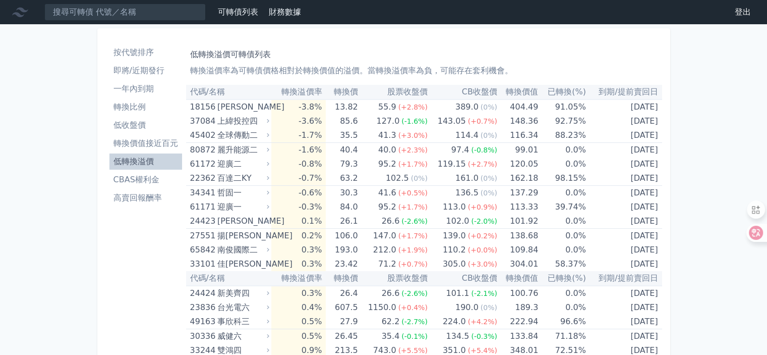
click at [146, 197] on li "高賣回報酬率" at bounding box center [145, 198] width 73 height 12
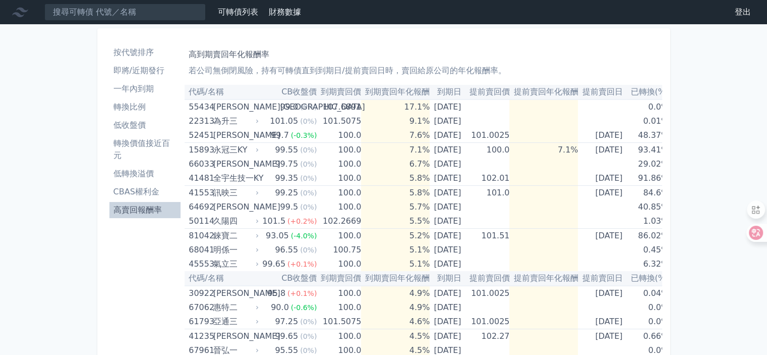
click at [142, 92] on li "一年內到期" at bounding box center [145, 89] width 72 height 12
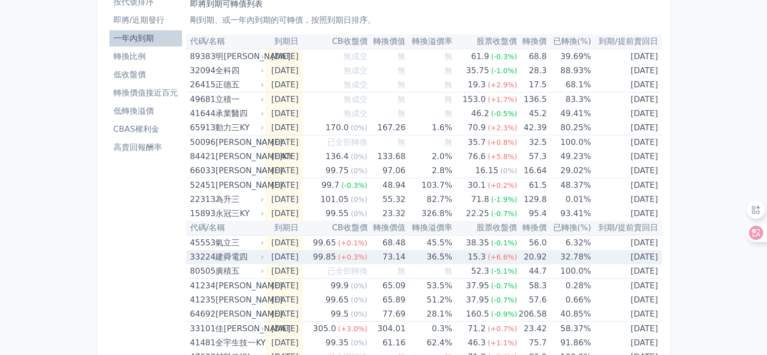
scroll to position [101, 0]
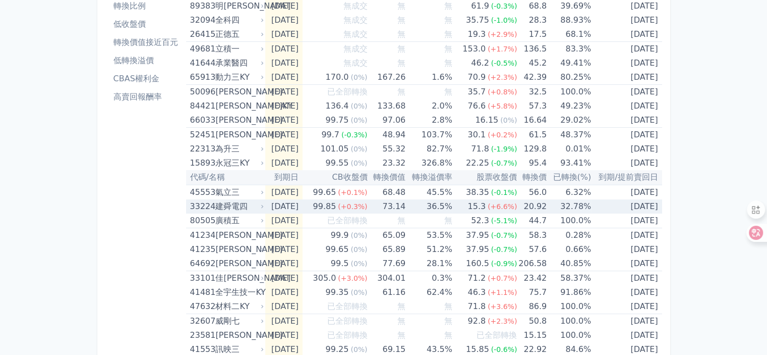
click at [199, 205] on div "33224" at bounding box center [201, 206] width 23 height 14
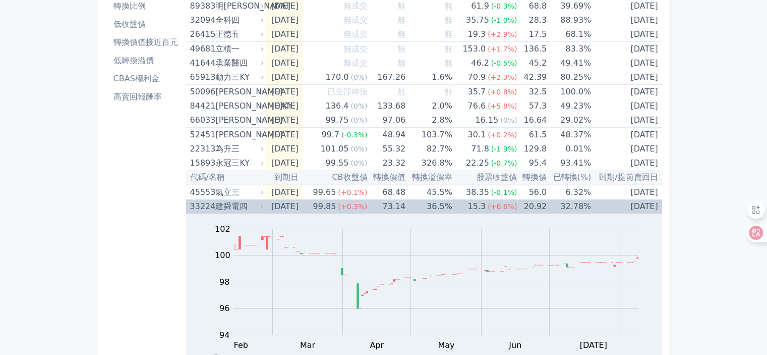
click at [220, 203] on div "建舜電四" at bounding box center [238, 206] width 46 height 14
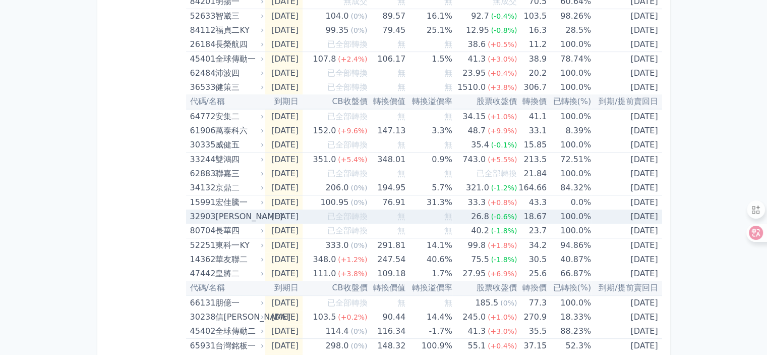
scroll to position [555, 0]
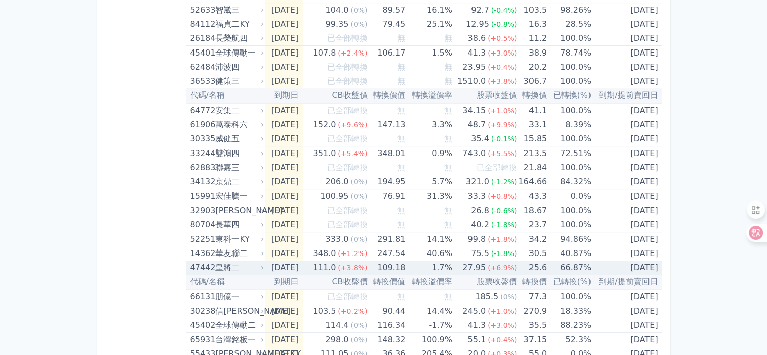
click at [228, 270] on div "皇將二" at bounding box center [238, 267] width 46 height 14
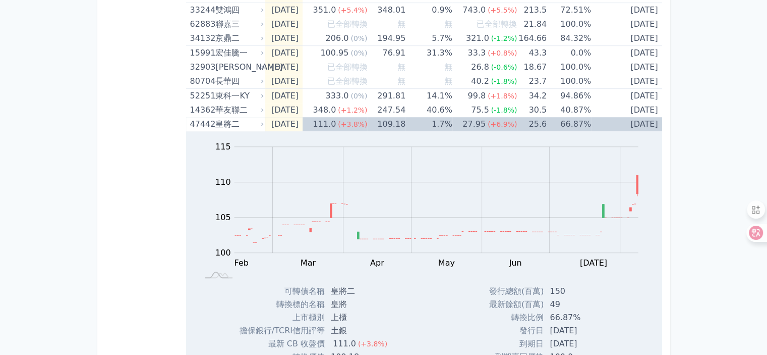
scroll to position [706, 0]
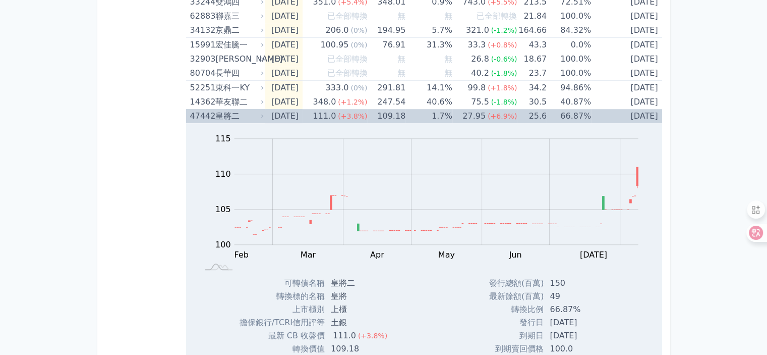
click at [217, 116] on div "皇將二" at bounding box center [238, 116] width 46 height 14
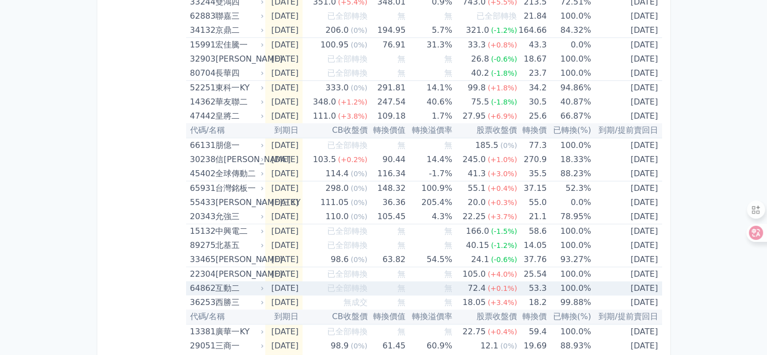
click at [218, 285] on div "互動二" at bounding box center [238, 288] width 46 height 14
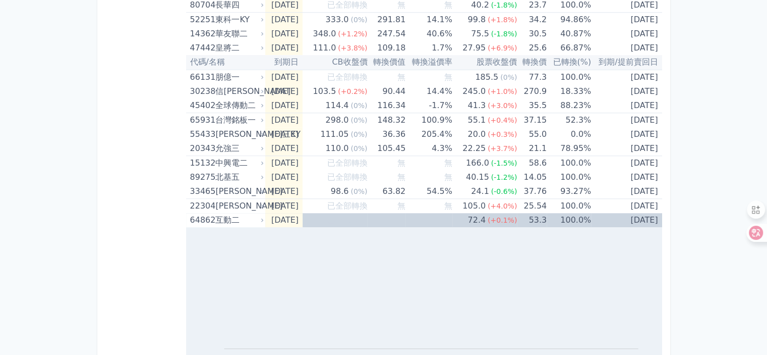
scroll to position [757, 0]
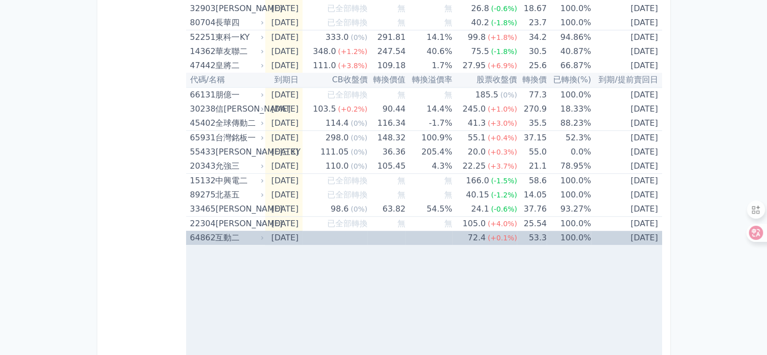
click at [216, 236] on div "互動二" at bounding box center [238, 238] width 46 height 14
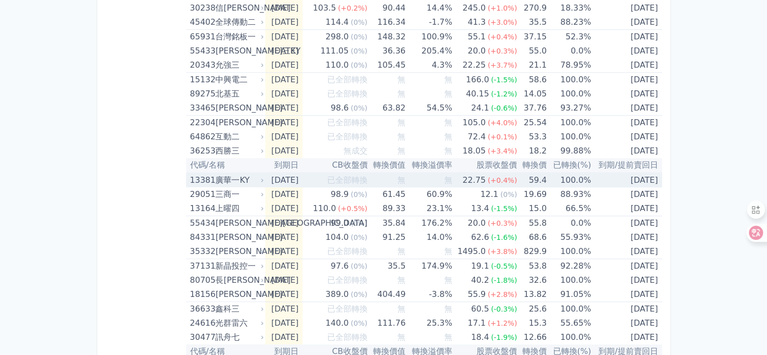
scroll to position [908, 0]
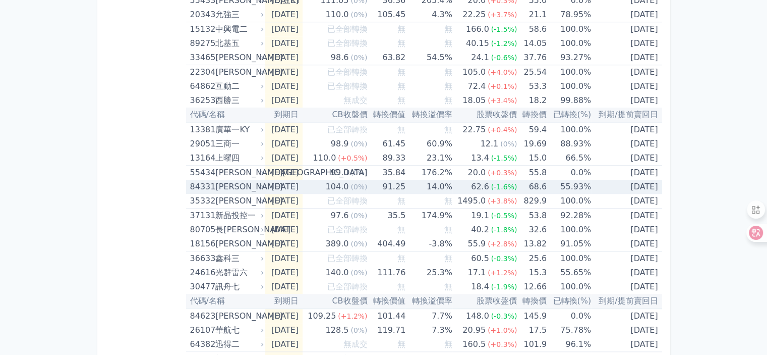
click at [232, 185] on div "[PERSON_NAME]" at bounding box center [238, 187] width 46 height 14
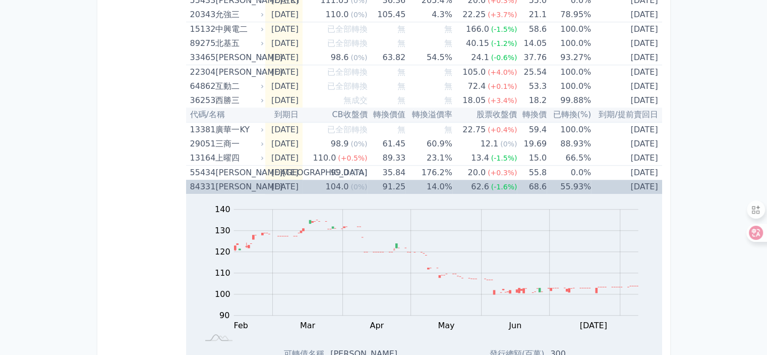
click at [219, 181] on div "[PERSON_NAME]" at bounding box center [238, 187] width 46 height 14
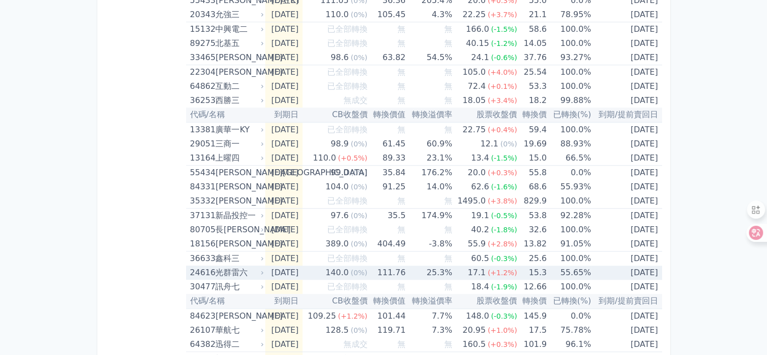
click at [224, 271] on div "光群雷六" at bounding box center [238, 272] width 46 height 14
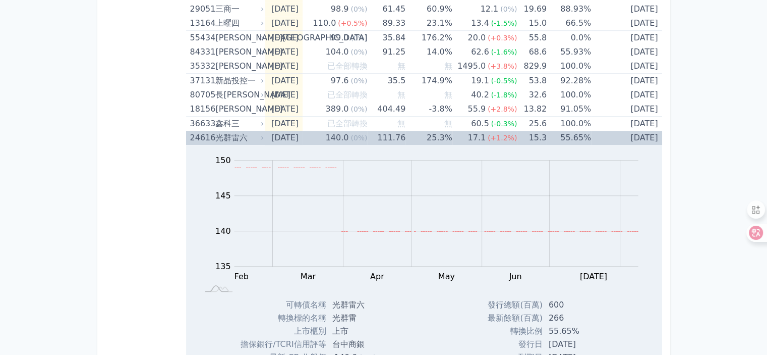
scroll to position [1060, 0]
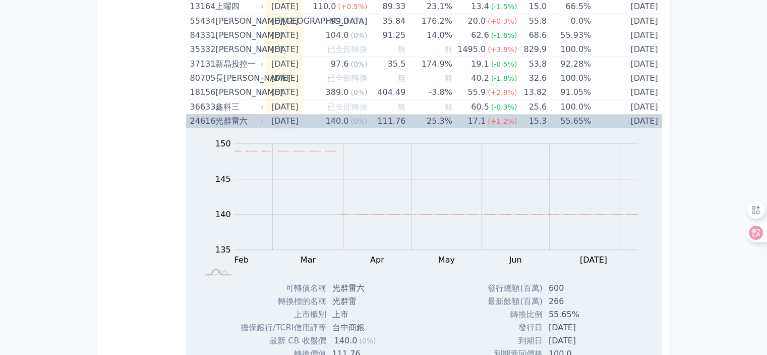
click at [222, 118] on div "光群雷六" at bounding box center [238, 121] width 46 height 14
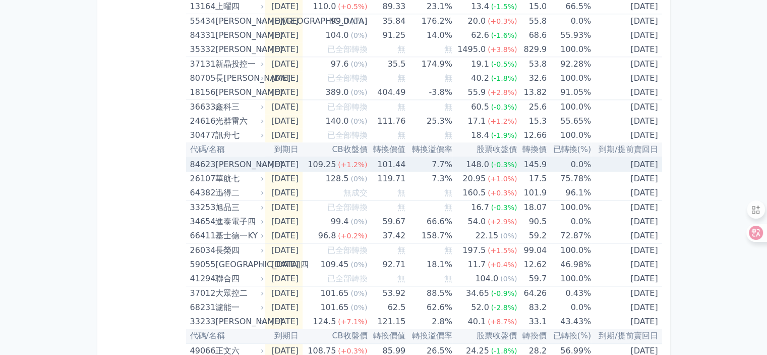
click at [221, 162] on div "[PERSON_NAME]" at bounding box center [238, 164] width 46 height 14
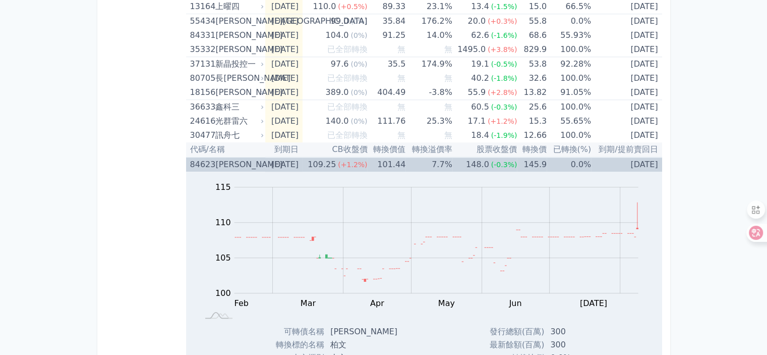
click at [221, 162] on div "[PERSON_NAME]" at bounding box center [238, 164] width 46 height 14
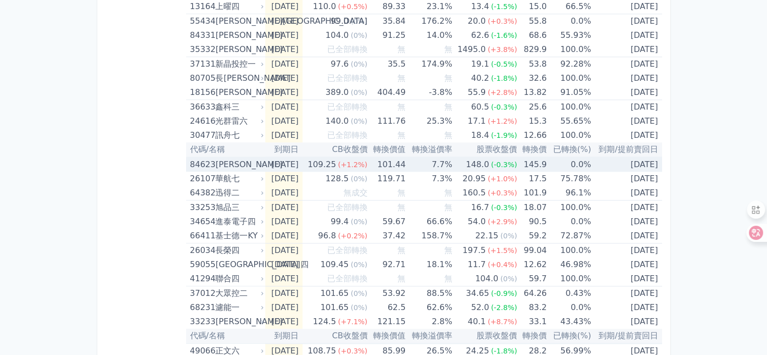
click at [224, 160] on div "[PERSON_NAME]" at bounding box center [238, 164] width 46 height 14
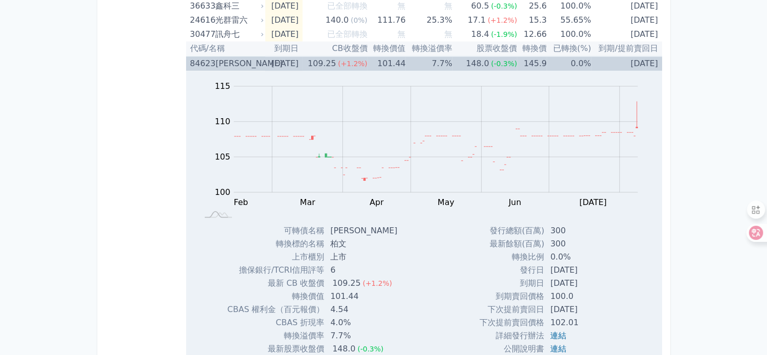
scroll to position [1160, 0]
